Goal: Task Accomplishment & Management: Complete application form

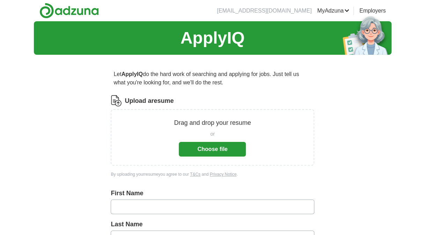
click at [208, 147] on button "Choose file" at bounding box center [212, 149] width 67 height 15
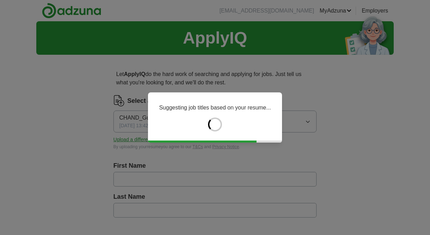
type input "*********"
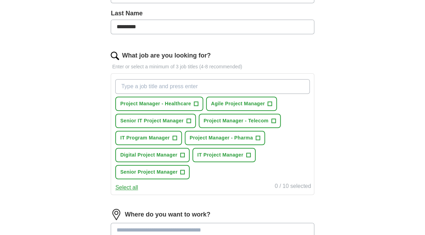
scroll to position [193, 0]
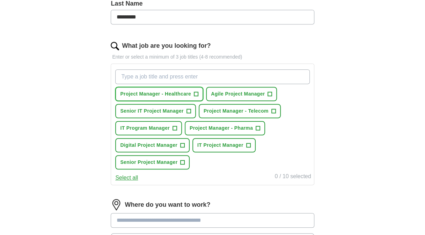
click at [196, 92] on span "+" at bounding box center [196, 94] width 4 height 6
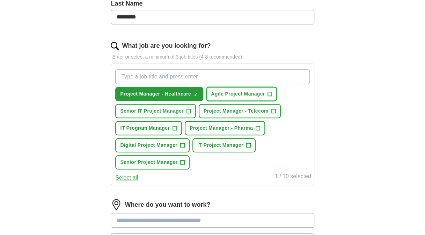
click at [265, 92] on button "Agile Project Manager +" at bounding box center [241, 94] width 71 height 14
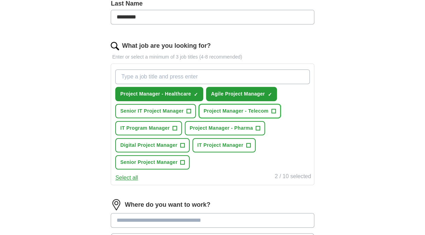
click at [259, 110] on span "Project Manager - Telecom" at bounding box center [236, 111] width 65 height 7
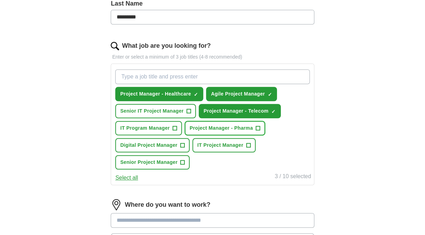
click at [237, 127] on span "Project Manager - Pharma" at bounding box center [221, 128] width 63 height 7
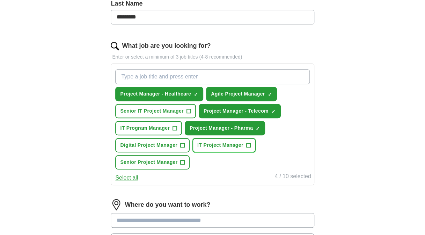
click at [229, 145] on span "IT Project Manager" at bounding box center [220, 145] width 46 height 7
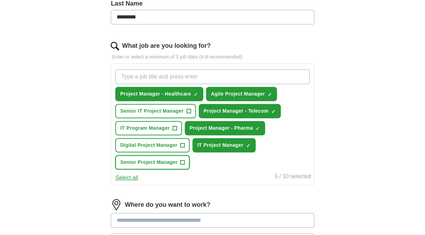
click at [167, 162] on span "Senior Project Manager" at bounding box center [148, 162] width 57 height 7
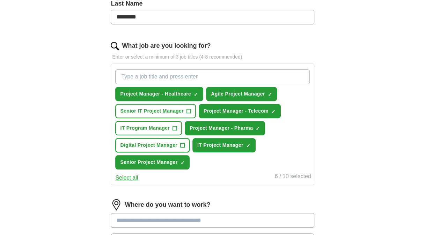
click at [156, 145] on span "Digital Project Manager" at bounding box center [148, 145] width 57 height 7
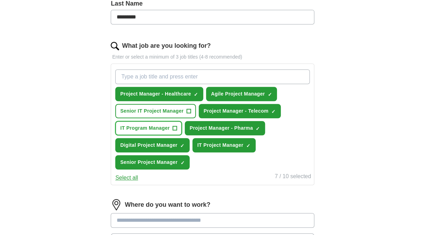
click at [163, 125] on span "IT Program Manager" at bounding box center [145, 128] width 50 height 7
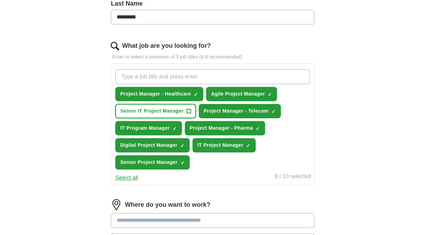
click at [175, 110] on span "Senior IT Project Manager" at bounding box center [151, 111] width 63 height 7
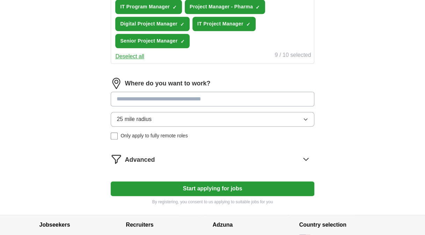
scroll to position [315, 0]
click at [254, 96] on input at bounding box center [212, 99] width 203 height 15
type input "*"
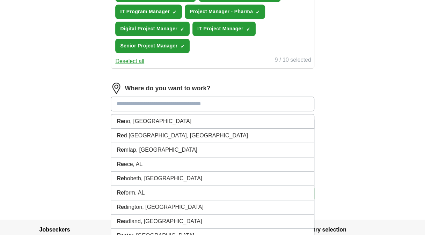
scroll to position [309, 0]
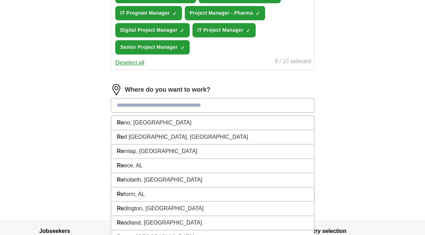
click at [219, 107] on input at bounding box center [212, 105] width 203 height 15
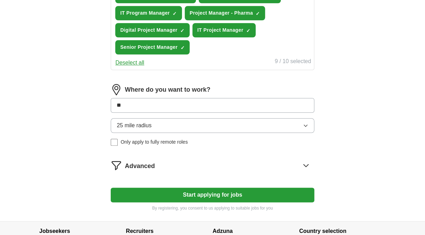
type input "***"
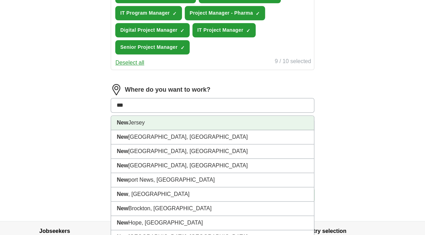
click at [177, 119] on li "[GEOGRAPHIC_DATA]" at bounding box center [212, 123] width 203 height 14
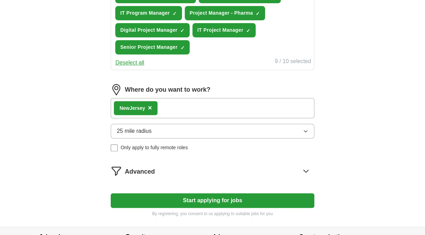
click at [245, 105] on div "New Jersey ×" at bounding box center [212, 108] width 203 height 20
click at [171, 113] on div "New Jersey ×" at bounding box center [212, 108] width 203 height 20
drag, startPoint x: 174, startPoint y: 107, endPoint x: 167, endPoint y: 109, distance: 7.7
click at [167, 109] on div "New Jersey ×" at bounding box center [212, 108] width 203 height 20
click at [190, 131] on button "25 mile radius" at bounding box center [212, 131] width 203 height 15
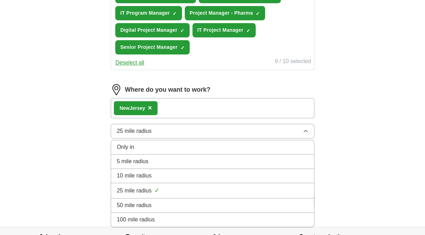
click at [149, 206] on span "50 mile radius" at bounding box center [134, 205] width 35 height 8
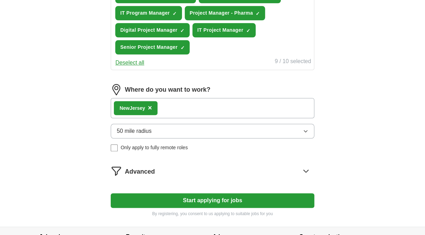
scroll to position [357, 0]
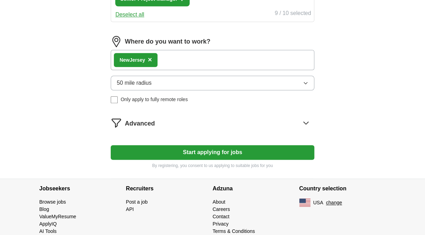
click at [305, 120] on icon at bounding box center [305, 122] width 11 height 11
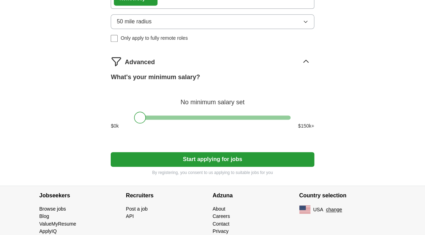
scroll to position [432, 0]
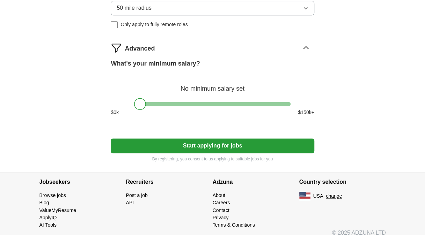
click at [263, 149] on button "Start applying for jobs" at bounding box center [212, 146] width 203 height 15
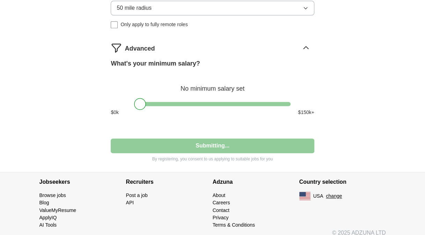
select select "**"
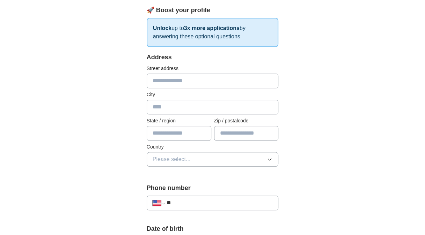
scroll to position [122, 0]
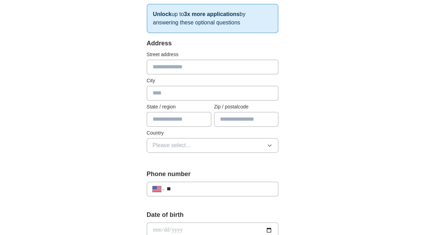
click at [182, 68] on input "text" at bounding box center [213, 67] width 132 height 15
type input "**********"
type input "**"
type input "*****"
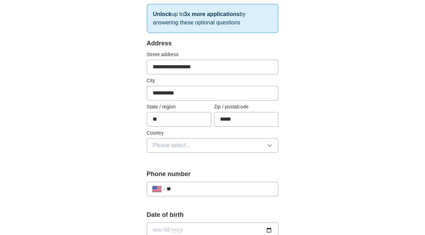
click at [256, 141] on button "Please select..." at bounding box center [213, 145] width 132 height 15
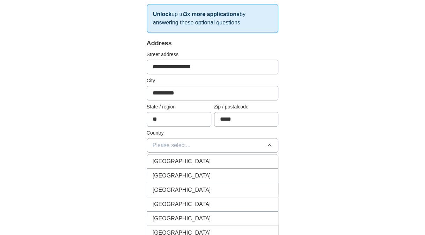
click at [238, 173] on div "[GEOGRAPHIC_DATA]" at bounding box center [213, 176] width 120 height 8
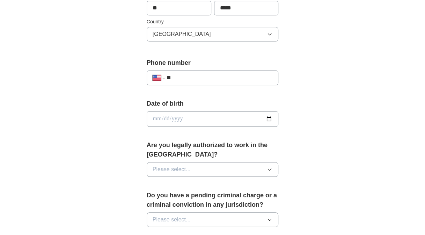
scroll to position [248, 0]
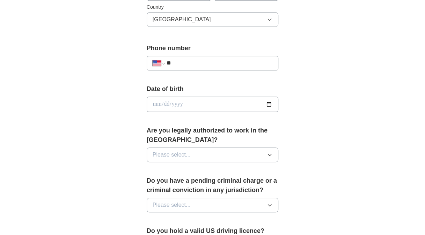
click at [224, 66] on div "**********" at bounding box center [213, 63] width 132 height 15
click at [209, 61] on input "**" at bounding box center [220, 63] width 106 height 8
click at [177, 61] on input "**********" at bounding box center [220, 63] width 106 height 8
click at [219, 62] on input "**********" at bounding box center [220, 63] width 106 height 8
type input "**********"
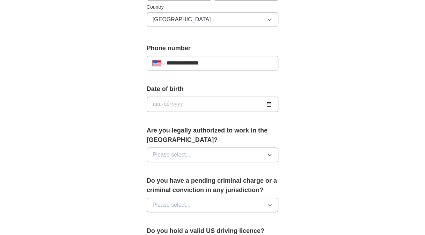
click at [225, 109] on input "date" at bounding box center [213, 104] width 132 height 15
click at [269, 102] on input "date" at bounding box center [213, 104] width 132 height 15
click at [166, 104] on input "date" at bounding box center [213, 104] width 132 height 15
drag, startPoint x: 153, startPoint y: 101, endPoint x: 158, endPoint y: 103, distance: 5.5
click at [158, 103] on input "date" at bounding box center [213, 104] width 132 height 15
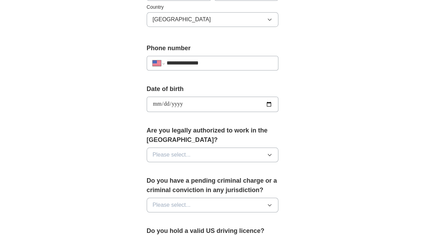
type input "**********"
click at [192, 153] on button "Please select..." at bounding box center [213, 155] width 132 height 15
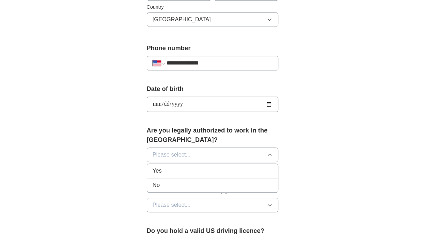
click at [184, 169] on div "Yes" at bounding box center [213, 171] width 120 height 8
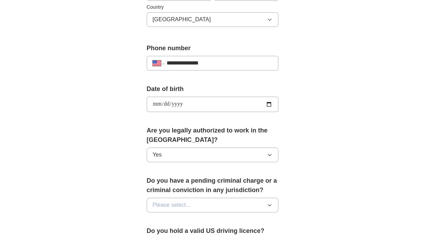
click at [257, 208] on button "Please select..." at bounding box center [213, 205] width 132 height 15
click at [236, 232] on div "No" at bounding box center [213, 236] width 120 height 8
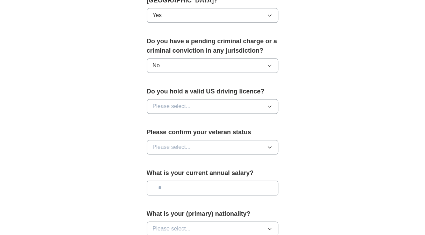
scroll to position [401, 0]
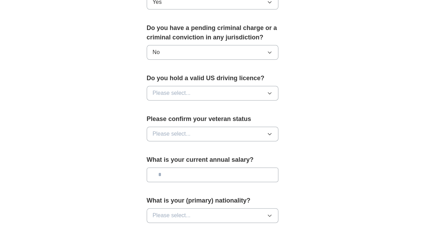
click at [256, 87] on button "Please select..." at bounding box center [213, 93] width 132 height 15
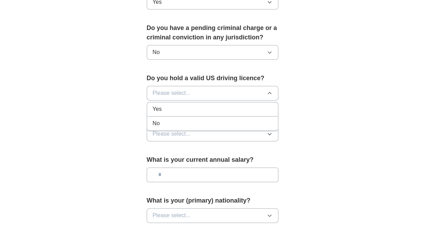
click at [222, 108] on div "Yes" at bounding box center [213, 109] width 120 height 8
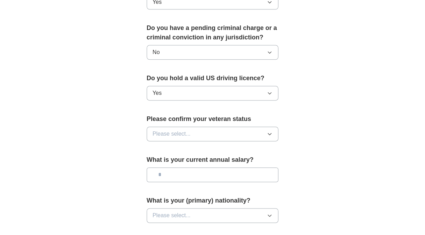
click at [225, 131] on button "Please select..." at bounding box center [213, 134] width 132 height 15
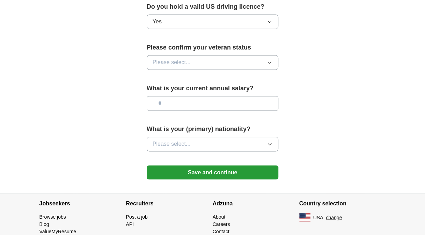
scroll to position [471, 0]
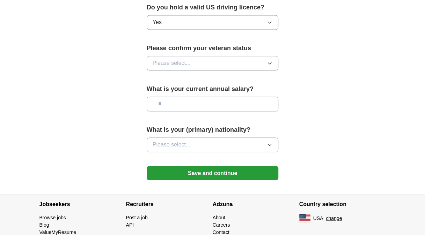
click at [256, 61] on button "Please select..." at bounding box center [213, 63] width 132 height 15
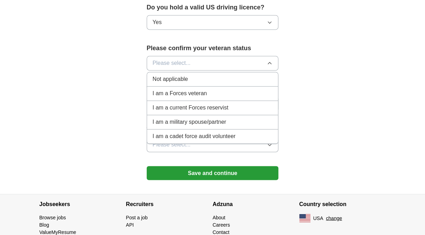
click at [191, 76] on div "Not applicable" at bounding box center [213, 79] width 120 height 8
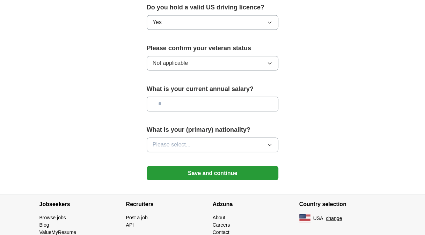
click at [188, 99] on input "text" at bounding box center [213, 104] width 132 height 15
type input "********"
click at [190, 141] on span "Please select..." at bounding box center [172, 145] width 38 height 8
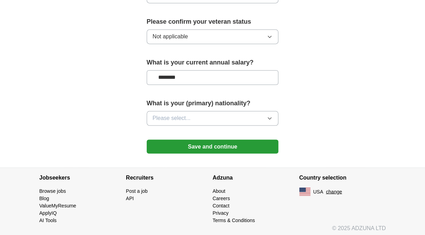
click at [265, 116] on button "Please select..." at bounding box center [213, 118] width 132 height 15
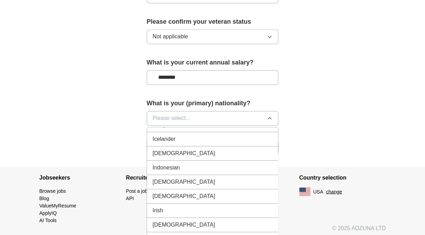
scroll to position [1122, 0]
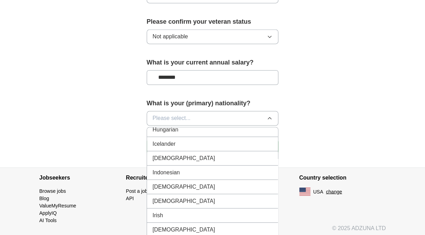
click at [256, 154] on div "[DEMOGRAPHIC_DATA]" at bounding box center [213, 158] width 120 height 8
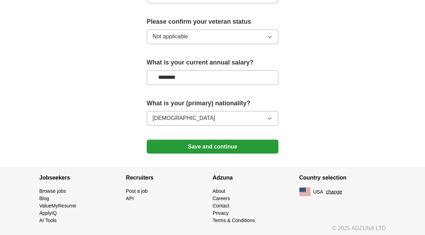
click at [245, 142] on button "Save and continue" at bounding box center [213, 147] width 132 height 14
